Goal: Find specific page/section: Find specific page/section

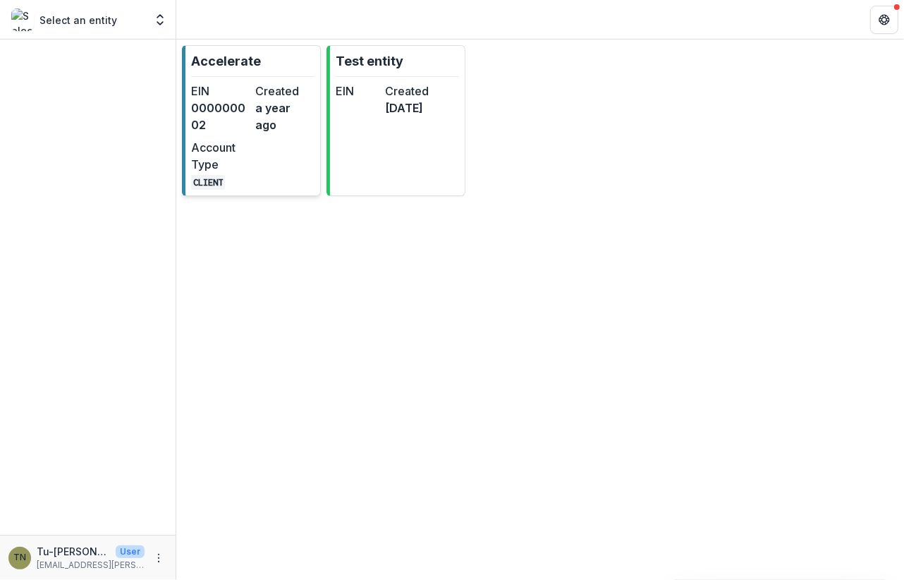
click at [271, 149] on div "EIN 000000002 Created a year ago Account Type CLIENT" at bounding box center [252, 135] width 123 height 107
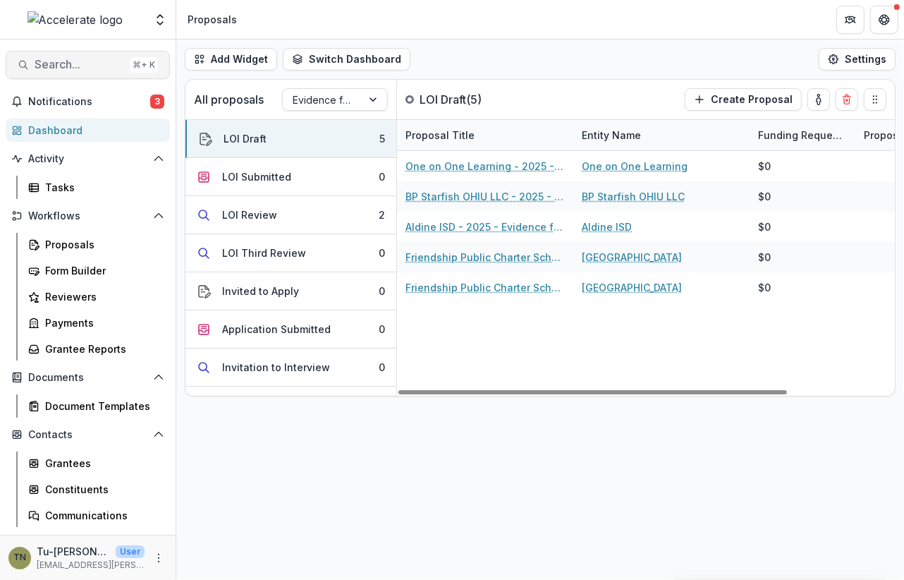
click at [85, 65] on span "Search..." at bounding box center [80, 64] width 90 height 13
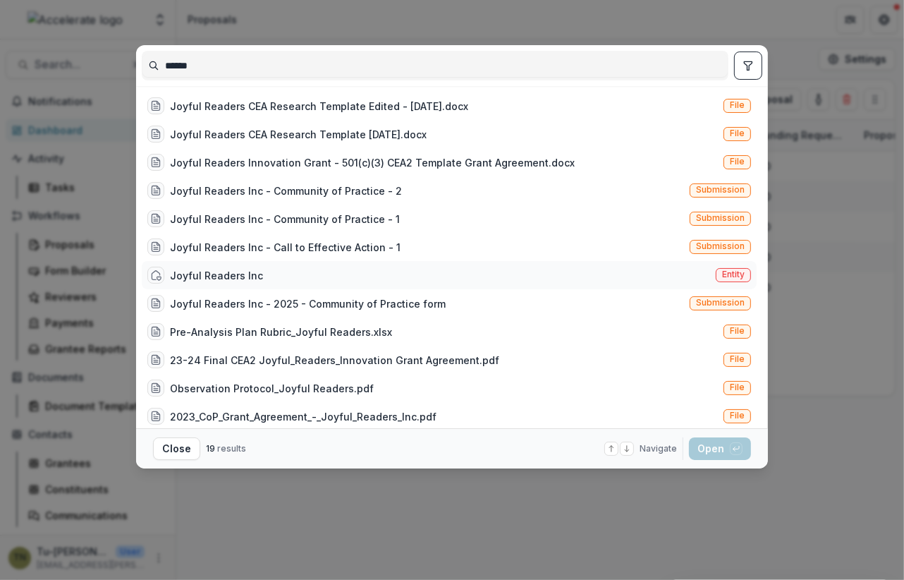
type input "******"
click at [259, 271] on div "Joyful Readers Inc Entity" at bounding box center [449, 275] width 615 height 28
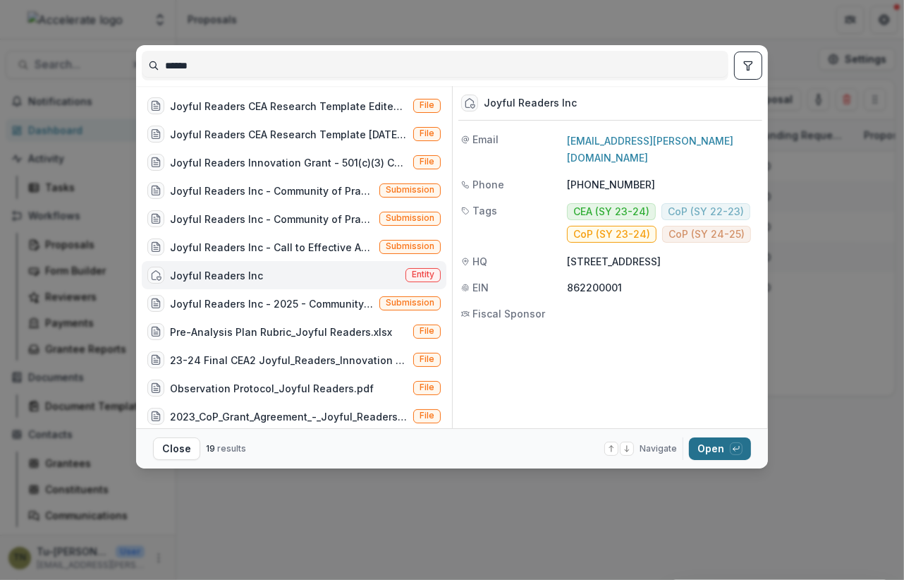
click at [707, 445] on button "Open with enter key" at bounding box center [720, 448] width 62 height 23
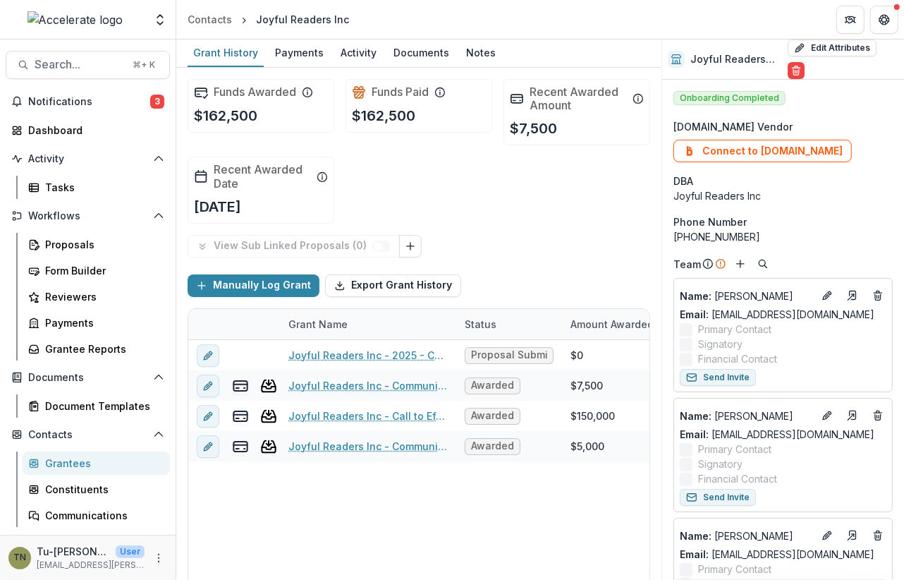
click at [482, 511] on div "Joyful Readers Inc - 2025 - Community of Practice form Proposal Submitted $0 $0…" at bounding box center [762, 463] width 1149 height 247
